Goal: Information Seeking & Learning: Learn about a topic

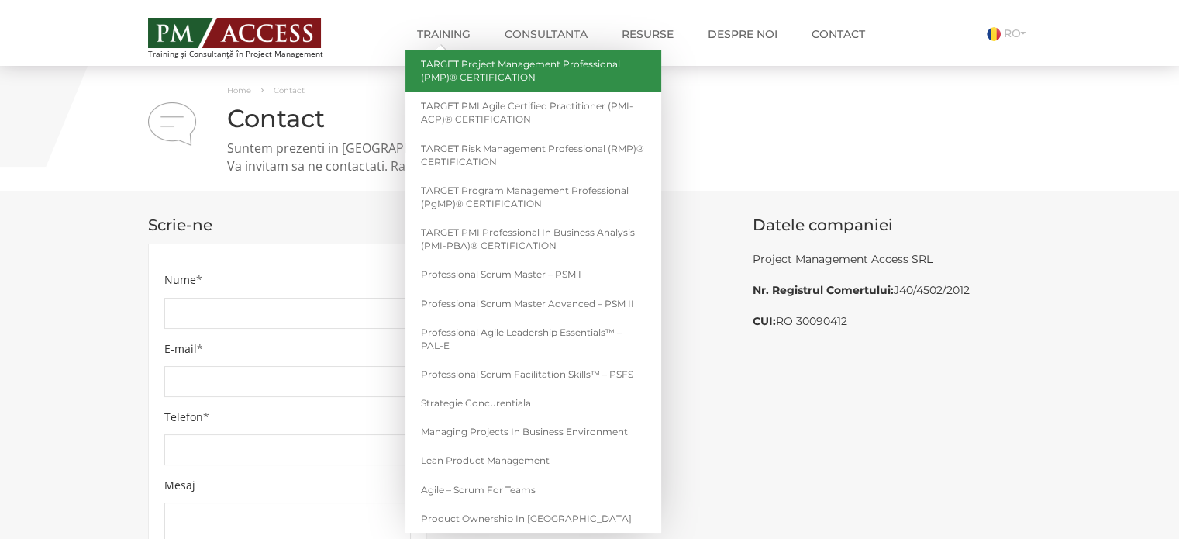
click at [463, 73] on link "TARGET Project Management Professional (PMP)® CERTIFICATION" at bounding box center [533, 71] width 256 height 42
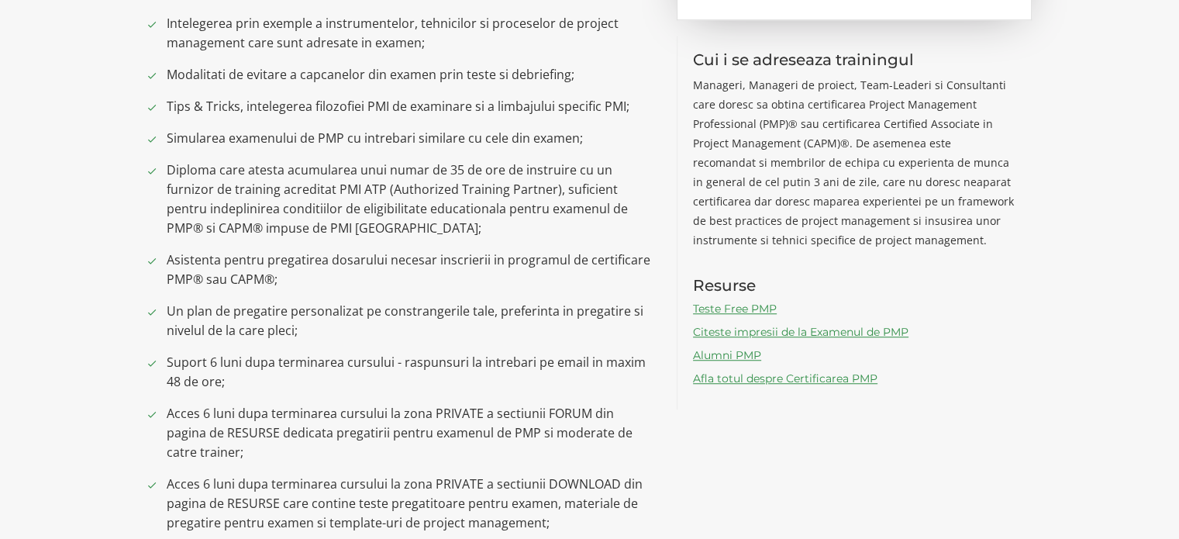
scroll to position [930, 0]
